Goal: Task Accomplishment & Management: Manage account settings

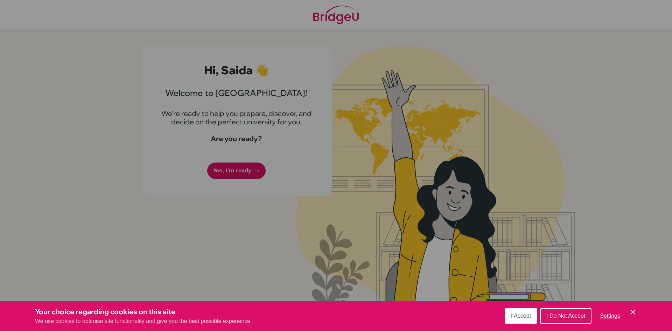
click at [578, 315] on span "I Do Not Accept" at bounding box center [565, 315] width 39 height 6
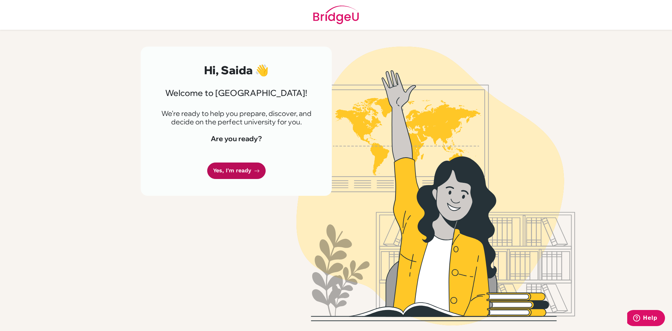
click at [233, 165] on link "Yes, I'm ready" at bounding box center [236, 170] width 58 height 16
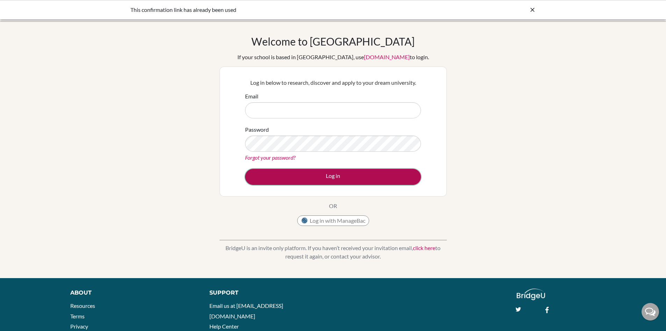
click at [286, 178] on button "Log in" at bounding box center [333, 177] width 176 height 16
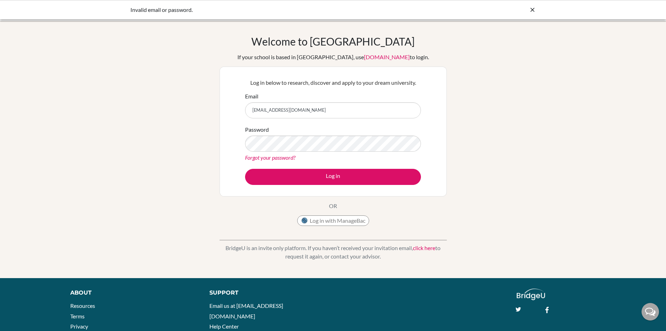
type input "saida@trins.org"
click at [245, 169] on button "Log in" at bounding box center [333, 177] width 176 height 16
